Goal: Find specific page/section: Find specific page/section

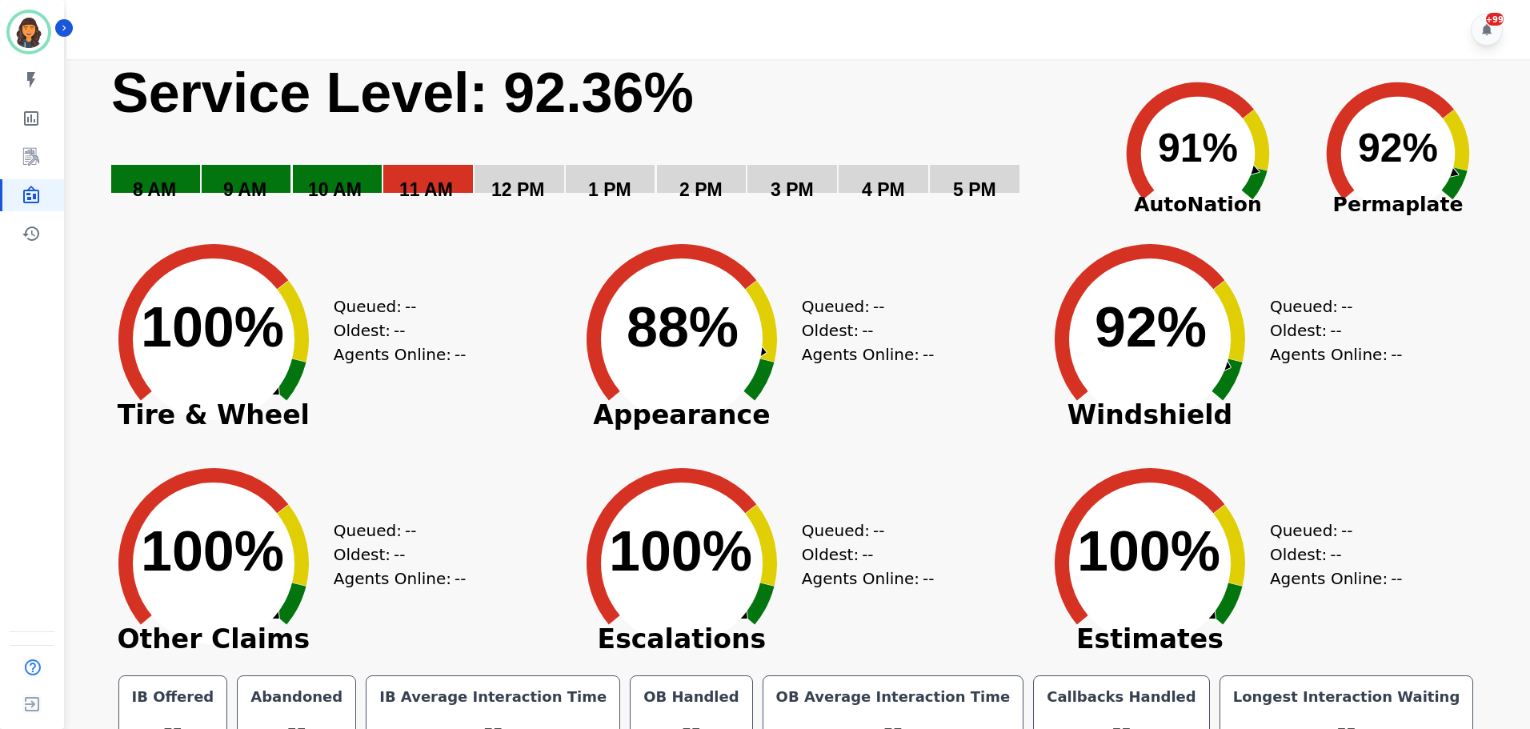
scroll to position [36, 0]
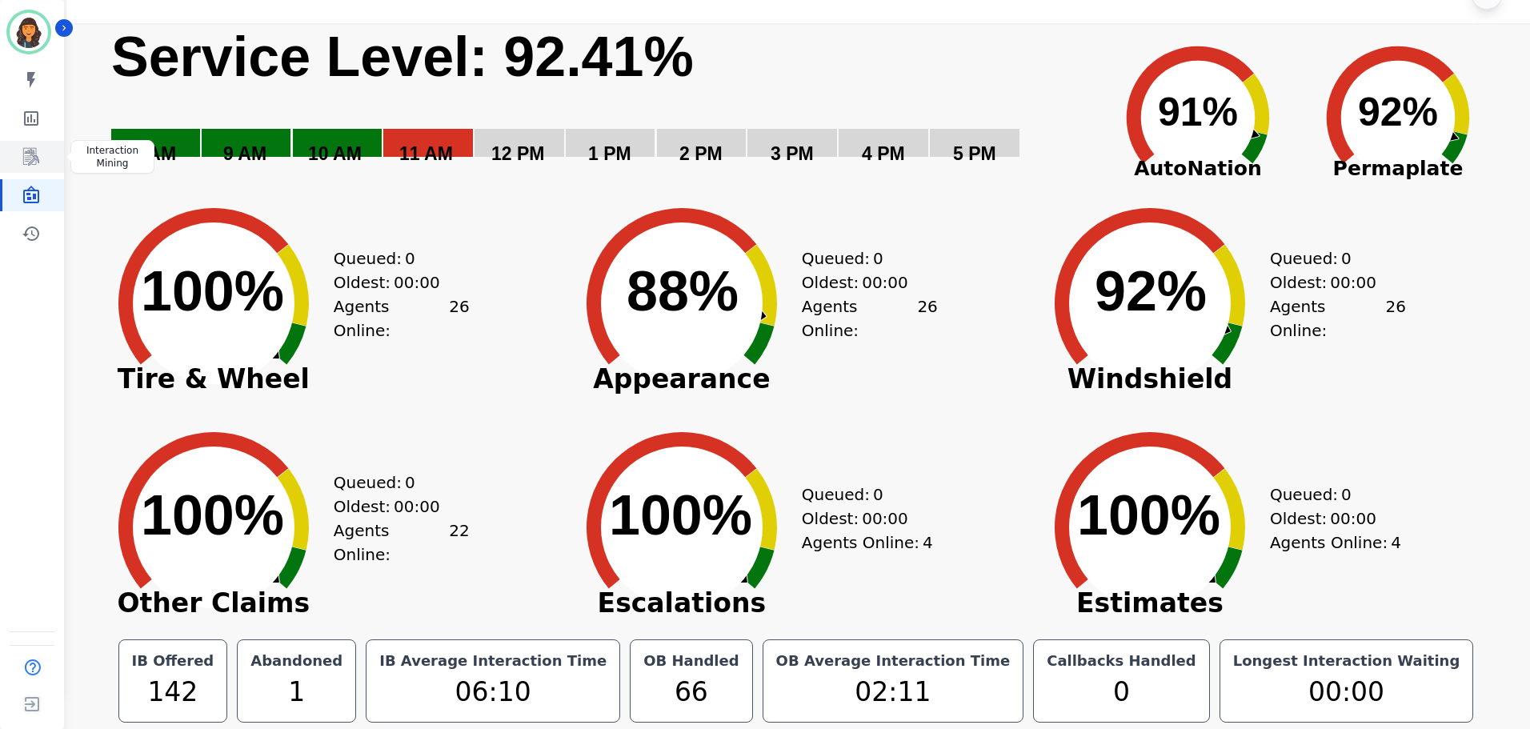
click at [35, 159] on icon "Sidebar" at bounding box center [31, 157] width 16 height 18
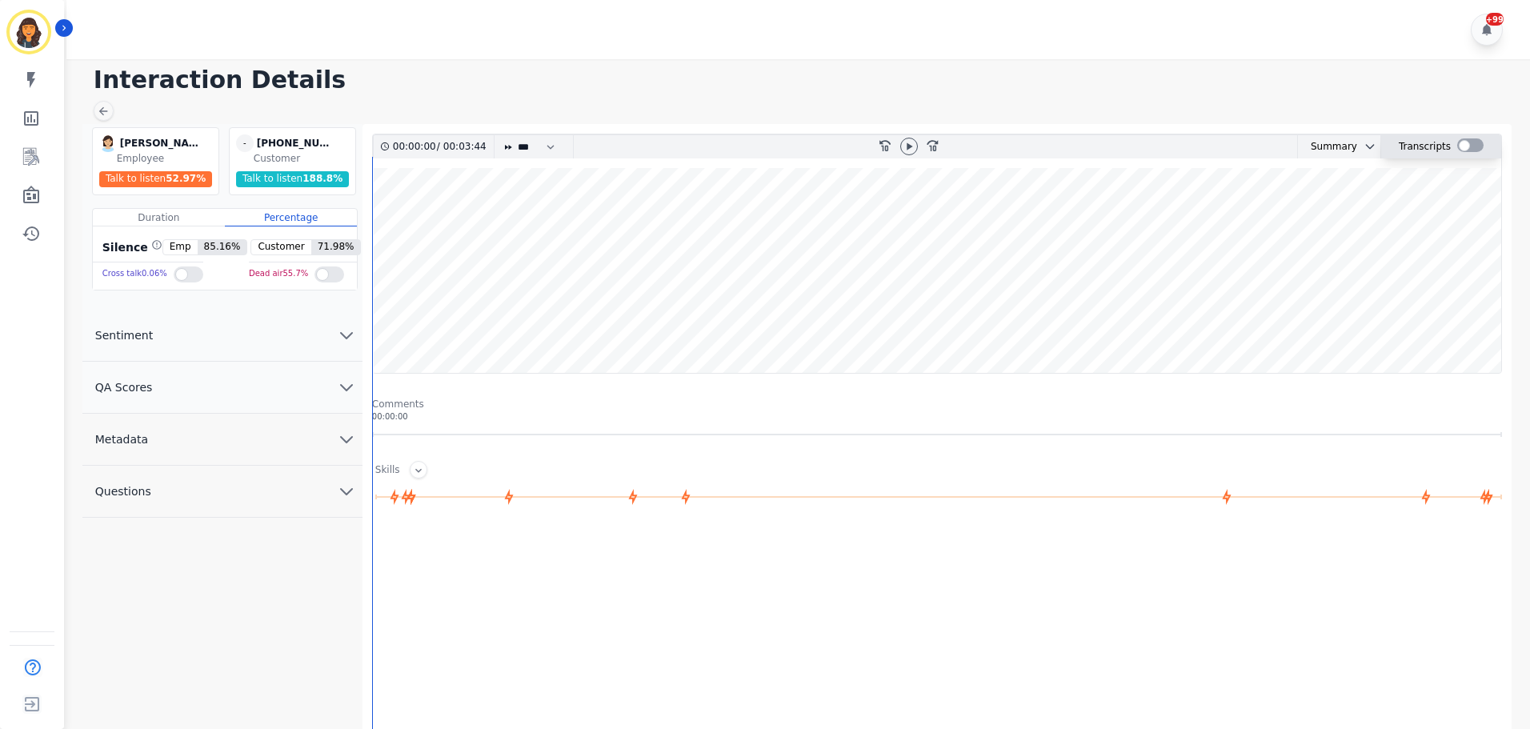
click at [1465, 146] on div at bounding box center [1470, 145] width 26 height 14
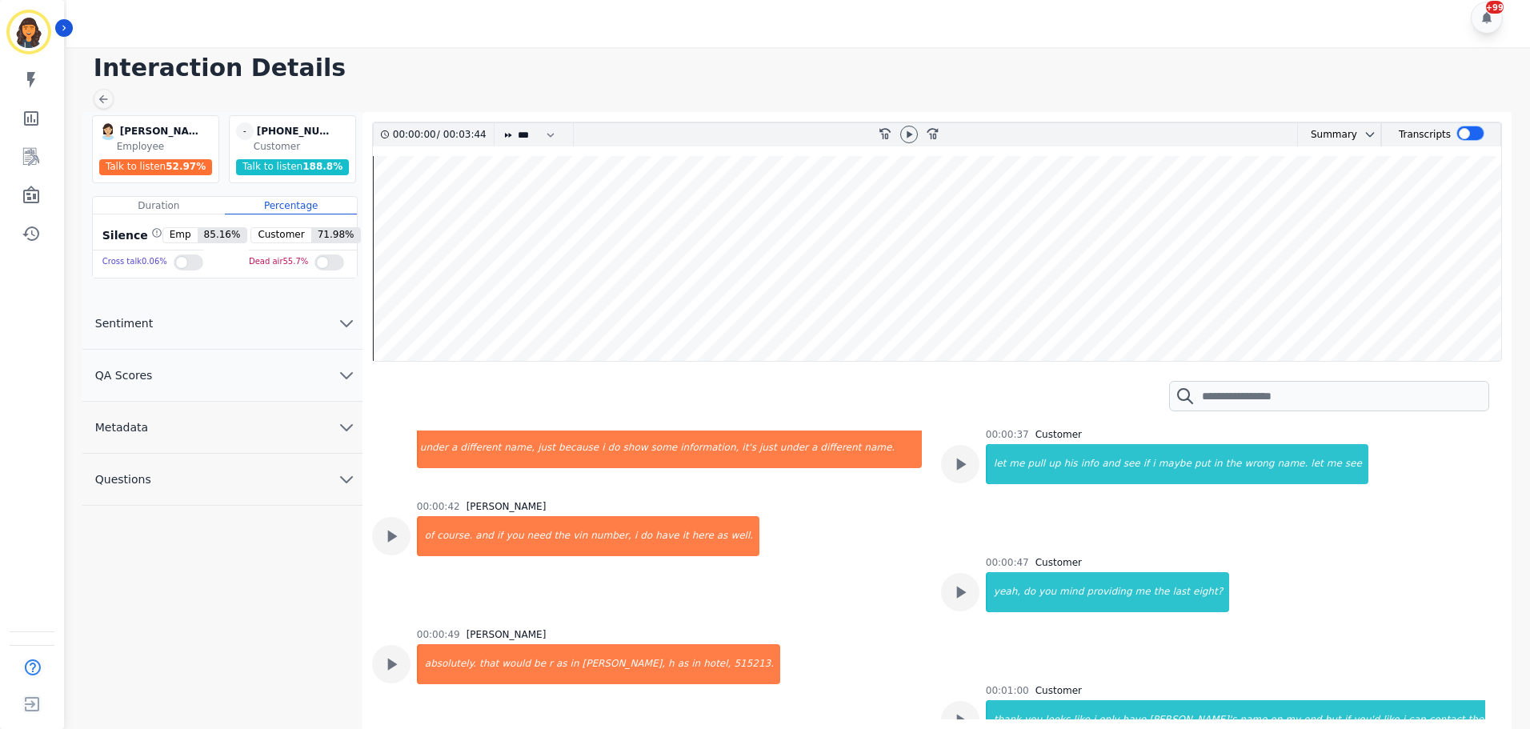
scroll to position [480, 0]
